Goal: Check status: Check status

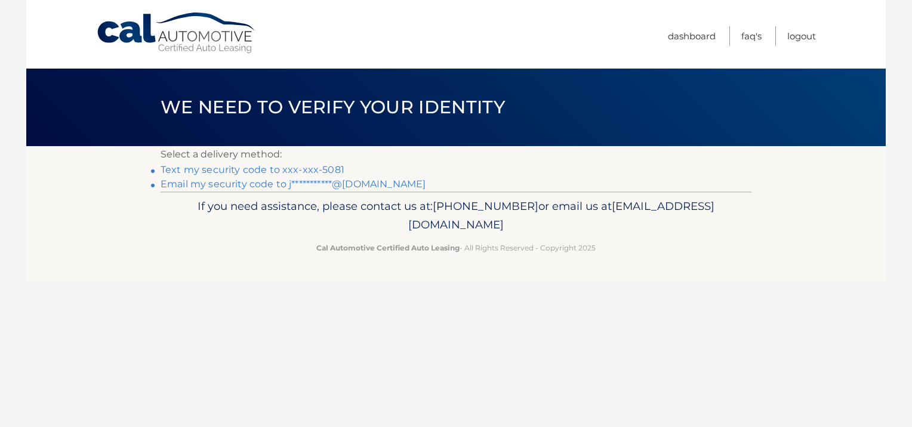
click at [318, 168] on link "Text my security code to xxx-xxx-5081" at bounding box center [253, 169] width 184 height 11
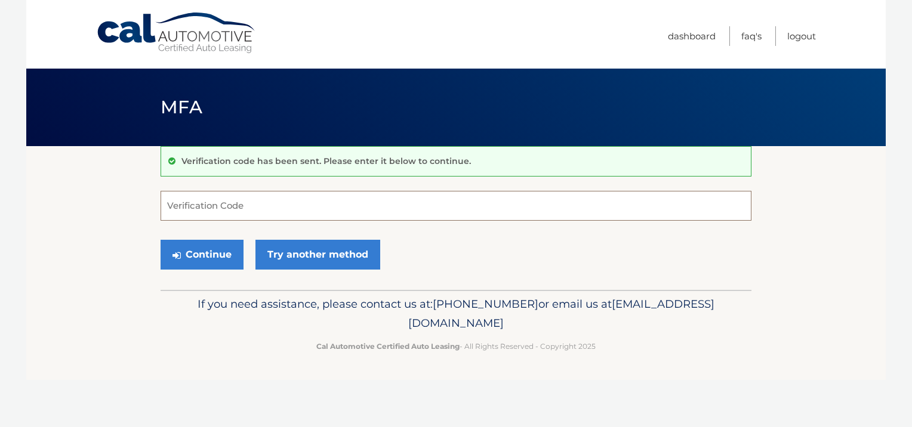
click at [304, 205] on input "Verification Code" at bounding box center [456, 206] width 591 height 30
type input "102329"
click at [217, 251] on button "Continue" at bounding box center [202, 255] width 83 height 30
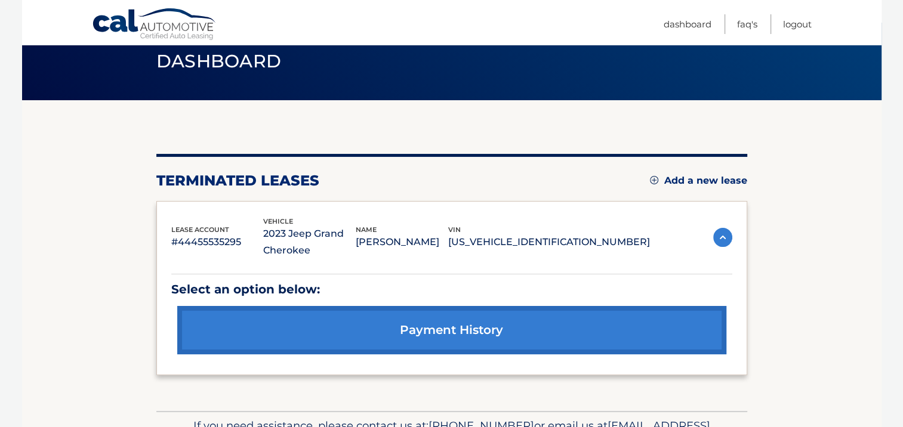
scroll to position [48, 0]
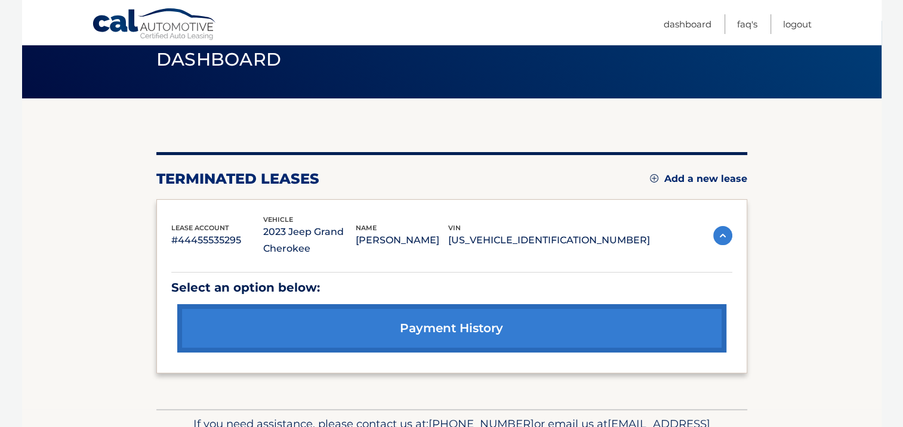
click at [477, 330] on link "payment history" at bounding box center [451, 328] width 549 height 48
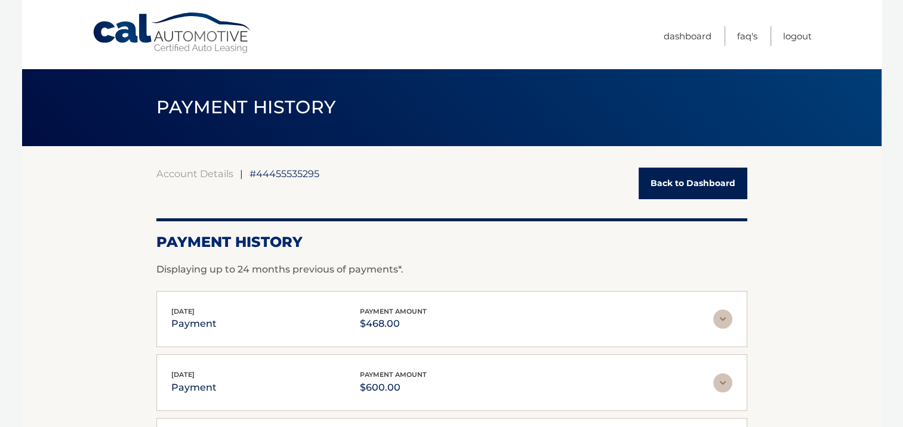
click at [707, 183] on link "Back to Dashboard" at bounding box center [693, 184] width 109 height 32
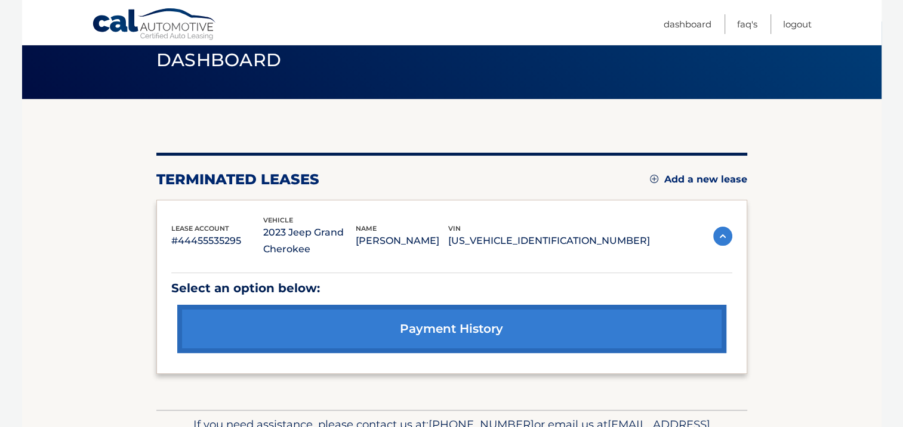
scroll to position [48, 0]
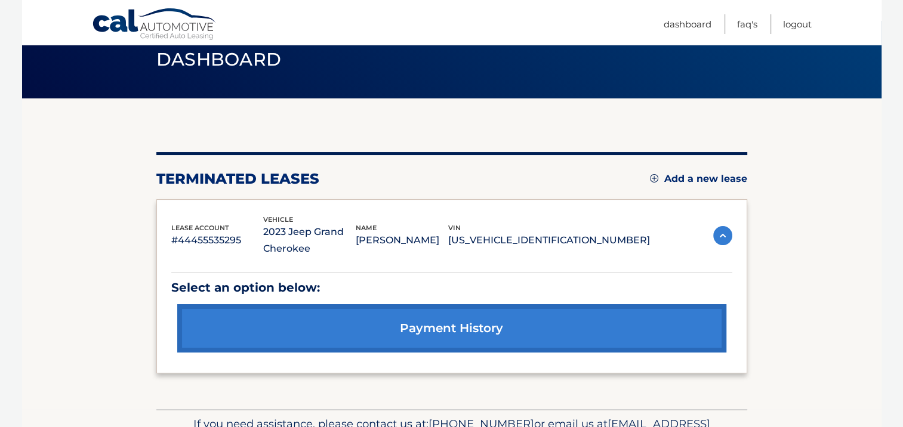
click at [724, 230] on img at bounding box center [722, 235] width 19 height 19
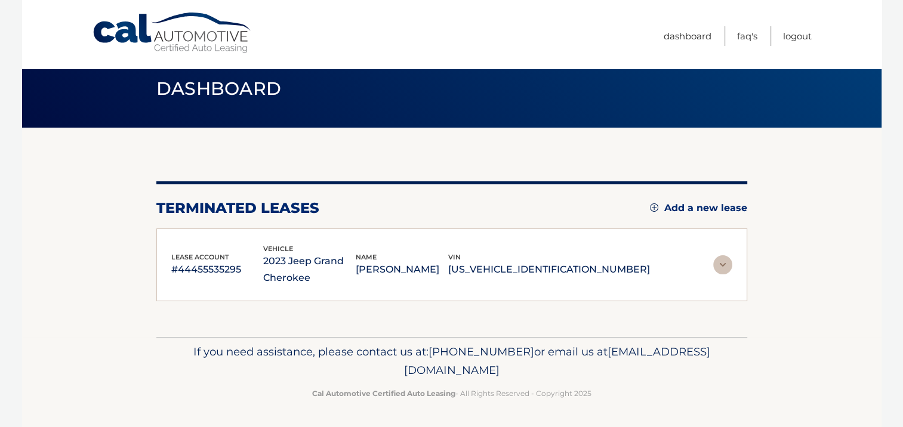
scroll to position [18, 0]
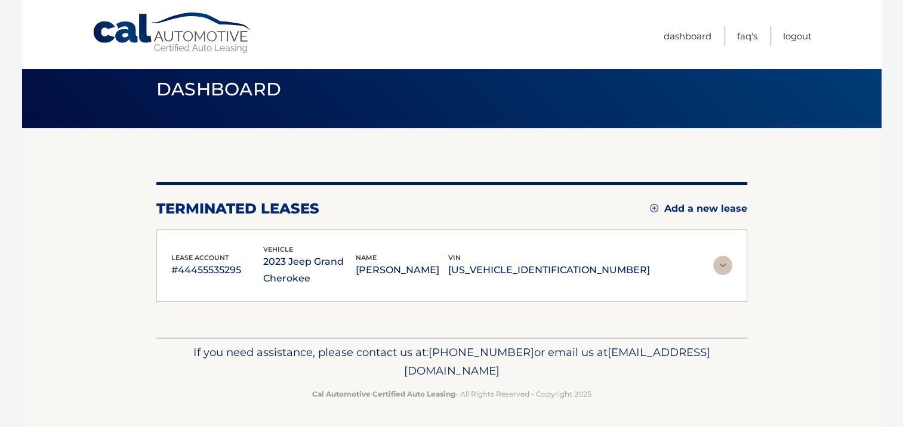
click at [718, 265] on img at bounding box center [722, 265] width 19 height 19
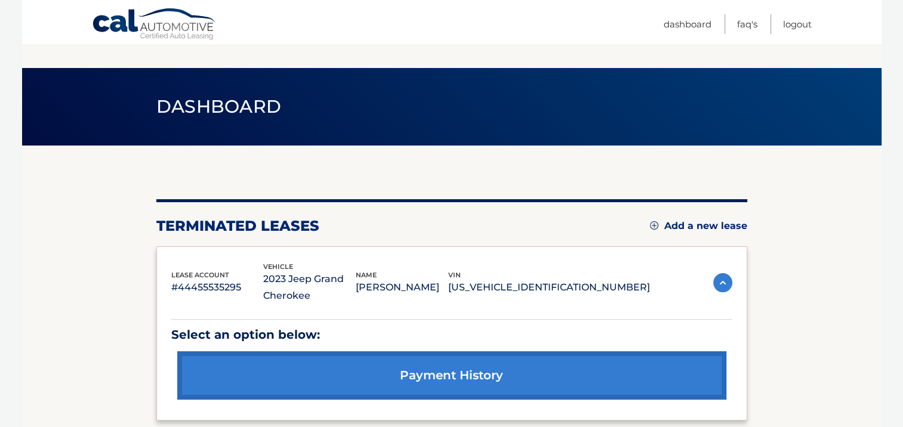
scroll to position [0, 0]
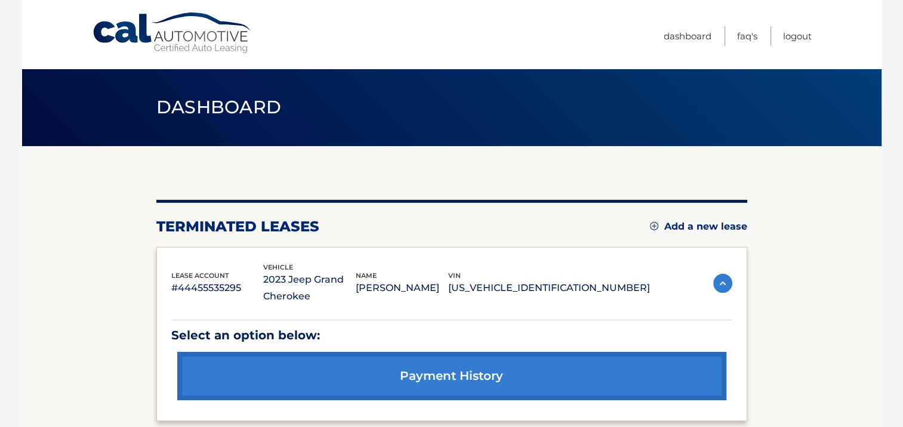
click at [480, 368] on link "payment history" at bounding box center [451, 376] width 549 height 48
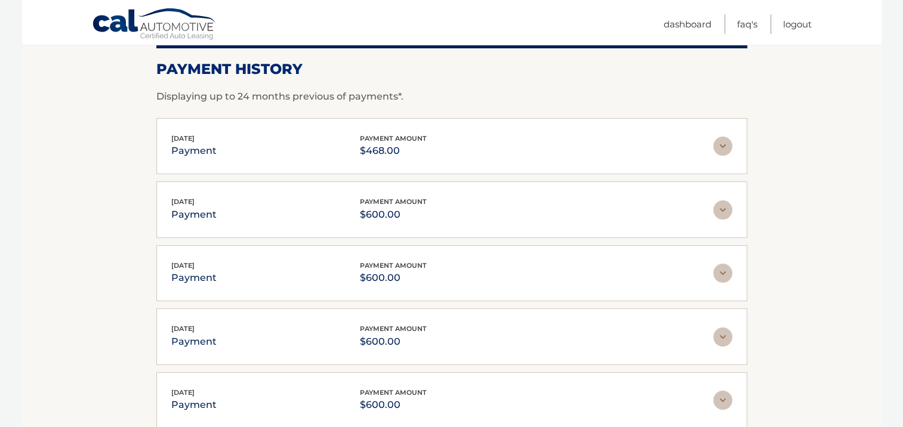
scroll to position [173, 0]
